Goal: Download file/media

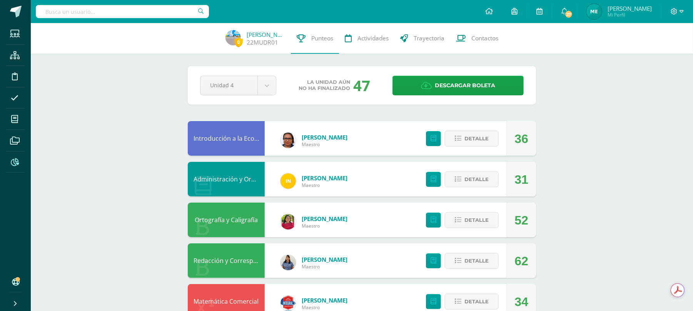
click at [12, 165] on icon at bounding box center [15, 163] width 8 height 8
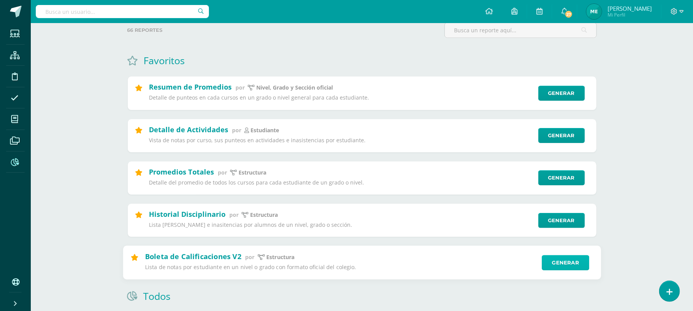
click at [556, 267] on link "Generar" at bounding box center [565, 262] width 47 height 15
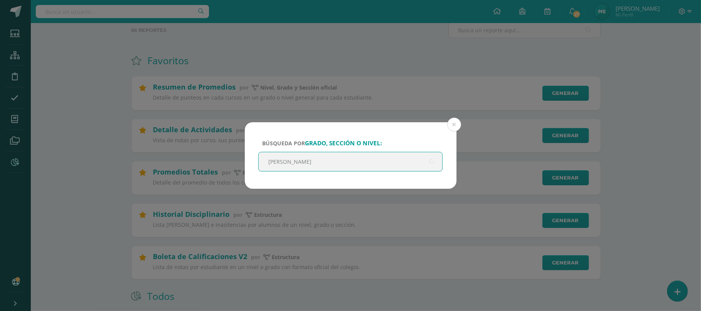
type input "QUINTO"
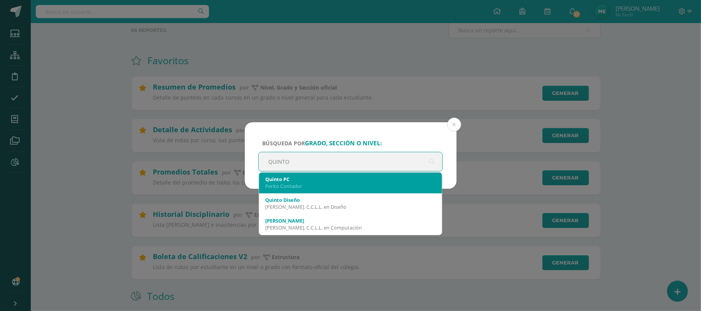
click at [319, 186] on div "Perito Contador" at bounding box center [350, 186] width 171 height 7
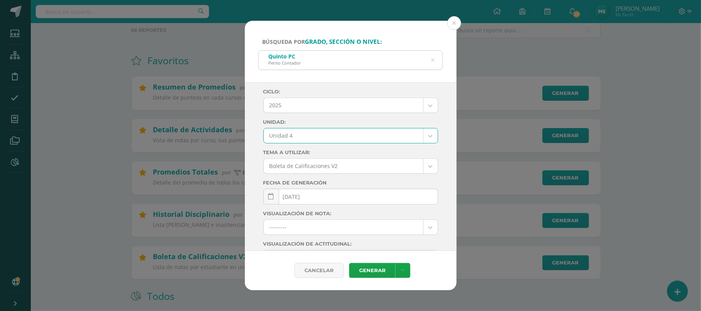
select select "Unidad 4"
click at [401, 270] on icon at bounding box center [403, 271] width 4 height 7
click at [407, 221] on link "Descargar como HTML" at bounding box center [403, 221] width 82 height 12
click at [398, 232] on link "Descargar como PDF" at bounding box center [403, 233] width 82 height 12
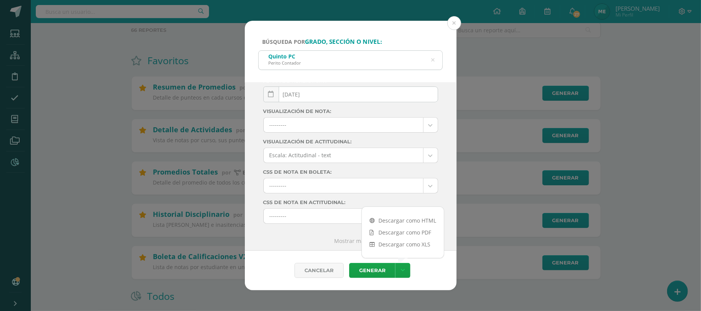
scroll to position [0, 0]
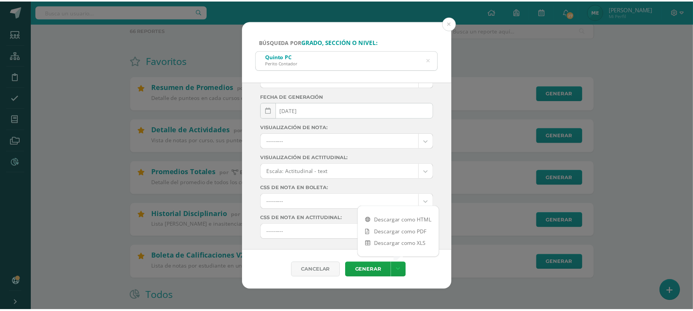
scroll to position [103, 0]
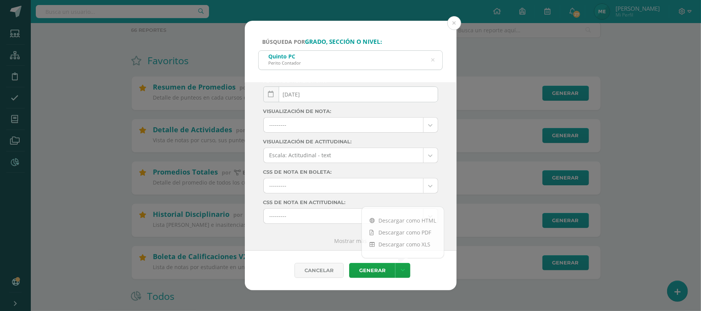
click at [92, 122] on div "Búsqueda por grado, sección o nivel: Quinto PC [PERSON_NAME] QUINTO Ciclo: 2025…" at bounding box center [350, 156] width 695 height 270
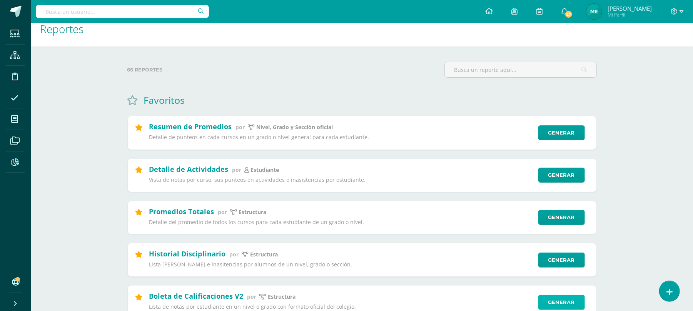
scroll to position [0, 0]
